Goal: Task Accomplishment & Management: Use online tool/utility

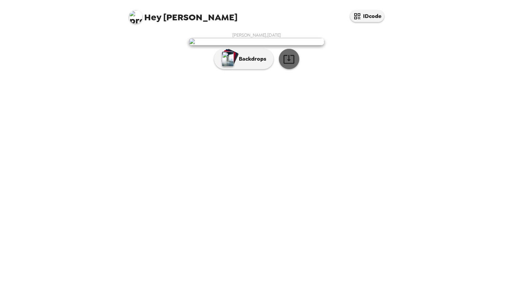
click at [294, 64] on icon "button" at bounding box center [288, 59] width 11 height 9
click at [237, 63] on p "Backdrops" at bounding box center [250, 59] width 31 height 8
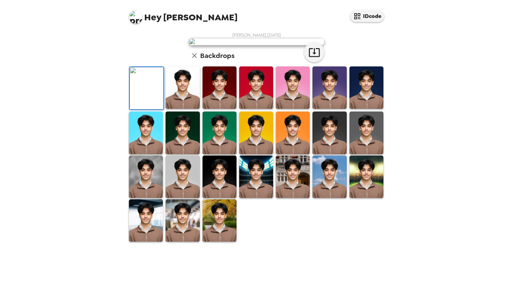
scroll to position [96, 0]
click at [349, 109] on img at bounding box center [366, 87] width 34 height 42
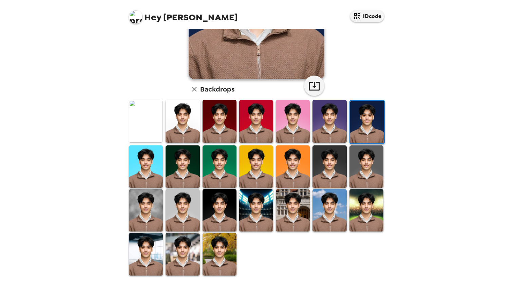
click at [373, 158] on img at bounding box center [366, 166] width 34 height 42
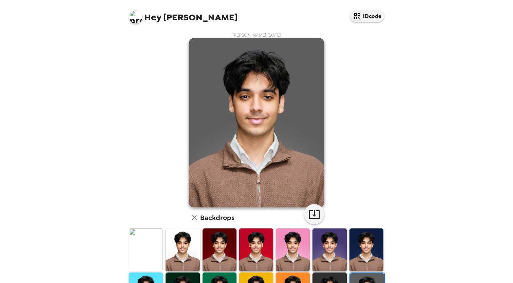
scroll to position [0, 0]
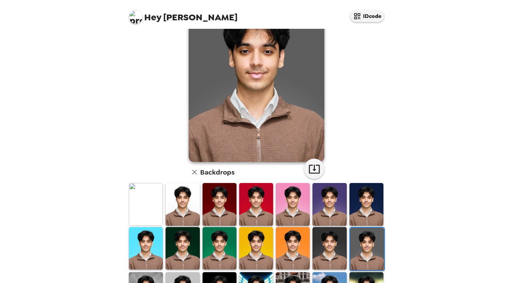
click at [330, 247] on img at bounding box center [329, 248] width 34 height 42
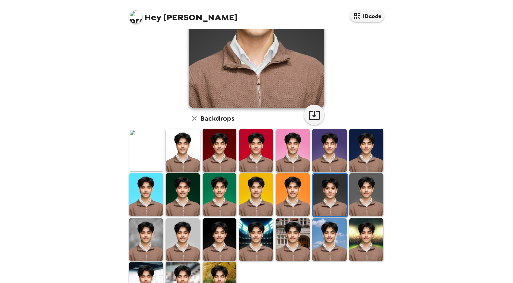
scroll to position [106, 0]
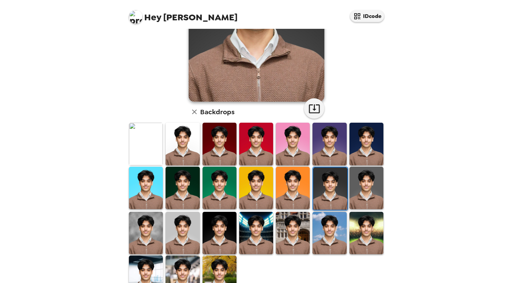
click at [357, 189] on img at bounding box center [366, 188] width 34 height 42
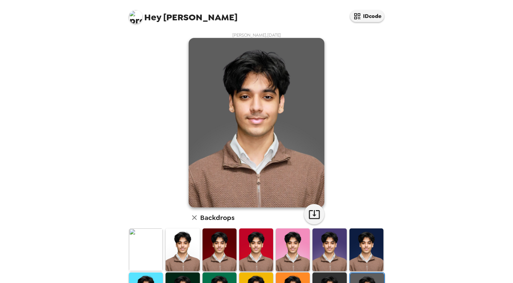
scroll to position [0, 0]
click at [308, 213] on icon "button" at bounding box center [314, 215] width 12 height 12
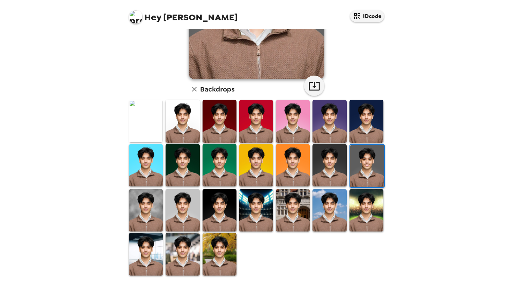
click at [215, 240] on img at bounding box center [219, 254] width 34 height 42
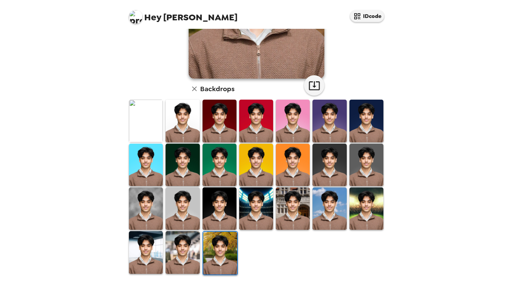
click at [182, 245] on img at bounding box center [182, 252] width 34 height 42
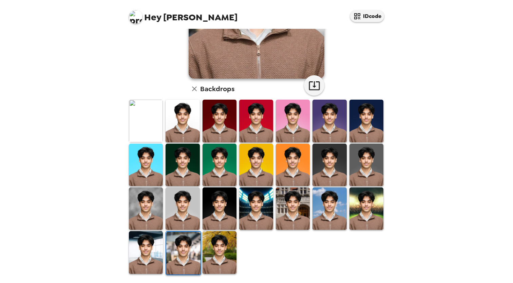
click at [150, 252] on img at bounding box center [146, 252] width 34 height 42
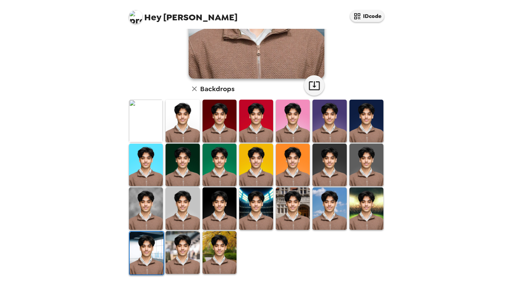
click at [179, 211] on img at bounding box center [182, 208] width 34 height 42
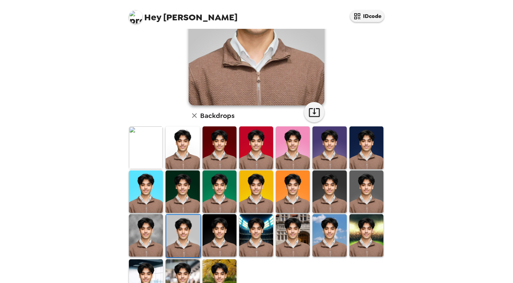
scroll to position [107, 0]
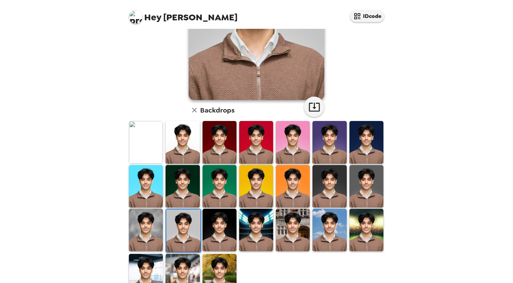
click at [149, 230] on img at bounding box center [146, 230] width 34 height 42
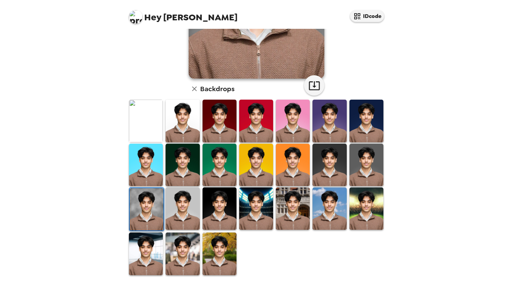
scroll to position [128, 0]
click at [349, 166] on img at bounding box center [366, 165] width 34 height 42
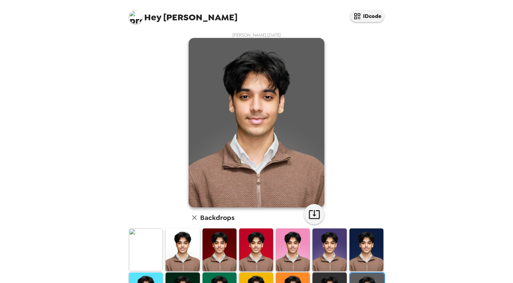
scroll to position [0, 0]
